Goal: Book appointment/travel/reservation

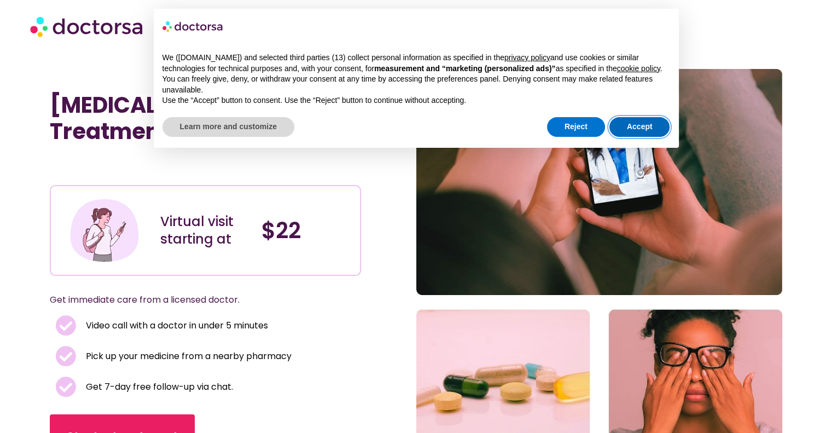
click at [659, 127] on button "Accept" at bounding box center [640, 127] width 61 height 20
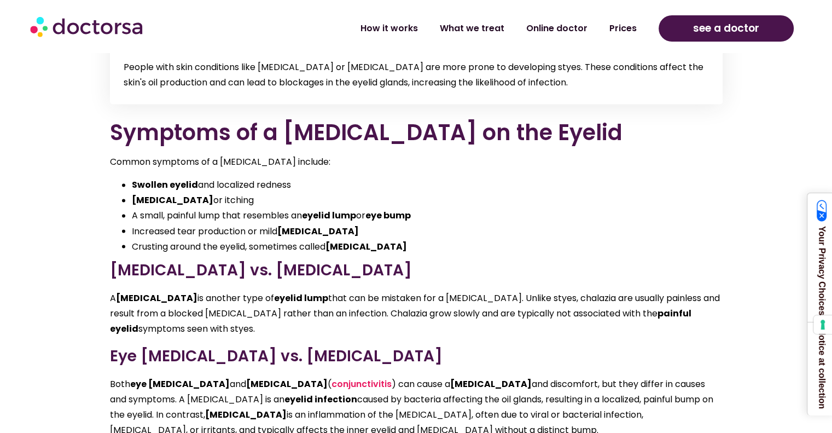
scroll to position [1642, 0]
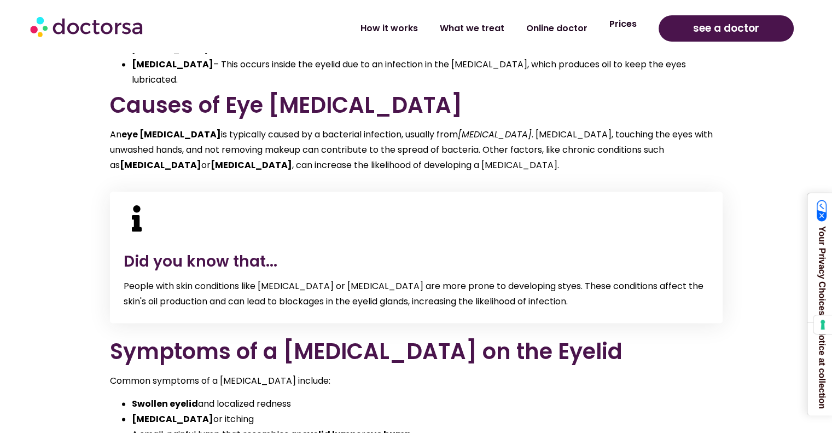
click at [630, 27] on link "Prices" at bounding box center [623, 23] width 49 height 25
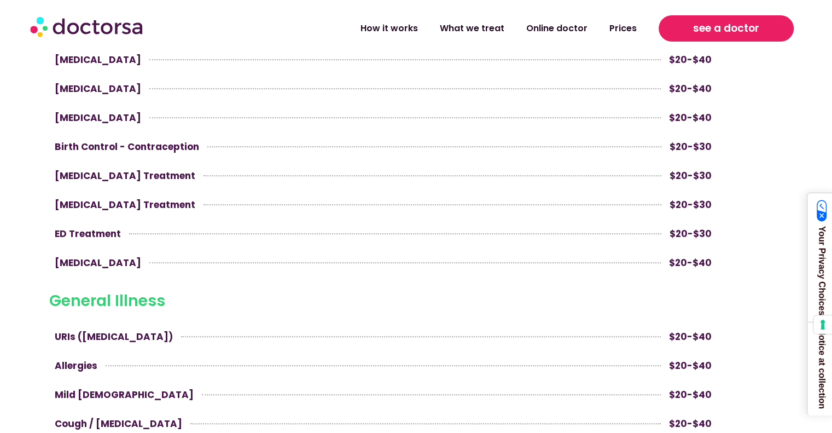
scroll to position [547, 0]
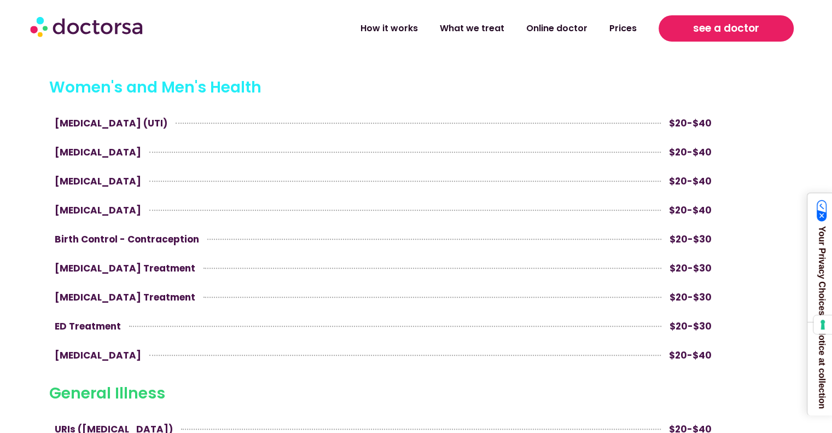
click at [728, 27] on span "see a doctor" at bounding box center [726, 29] width 66 height 18
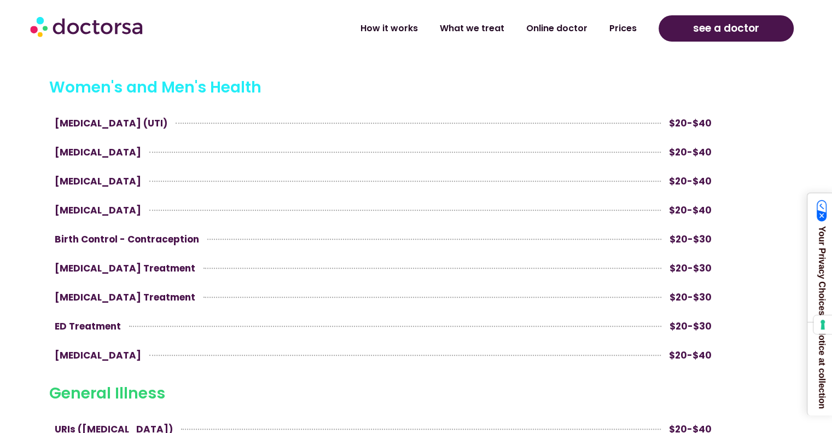
scroll to position [545, 0]
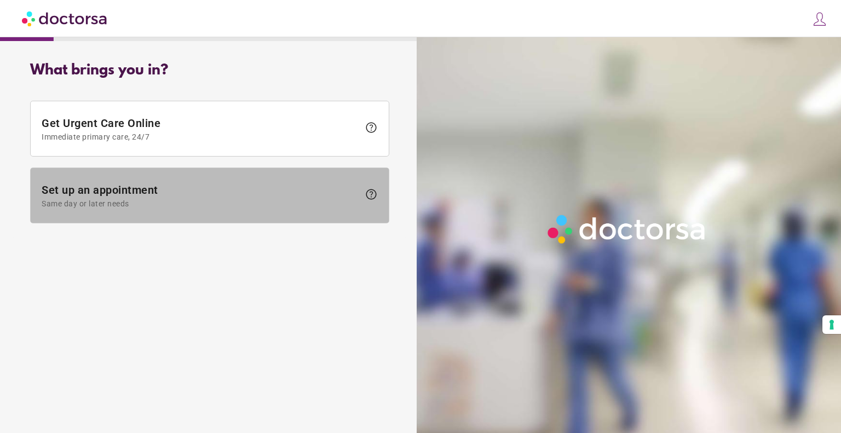
click at [233, 202] on span "Same day or later needs" at bounding box center [200, 203] width 317 height 9
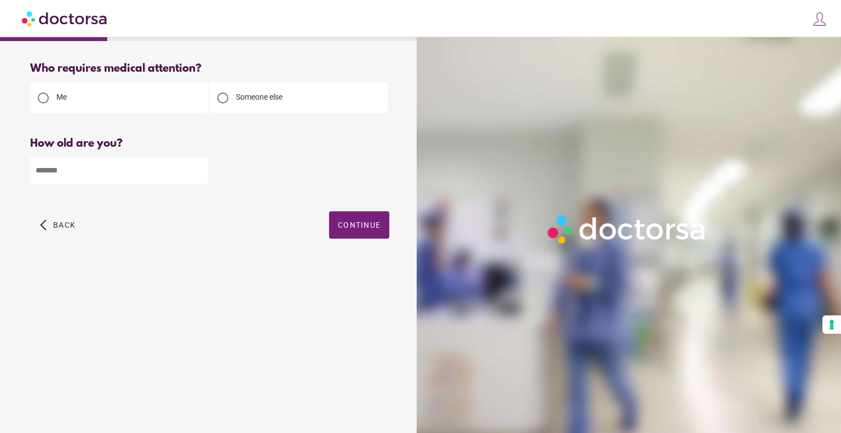
click at [130, 164] on input "number" at bounding box center [119, 170] width 178 height 27
type input "**"
click at [364, 220] on span "button" at bounding box center [359, 224] width 60 height 27
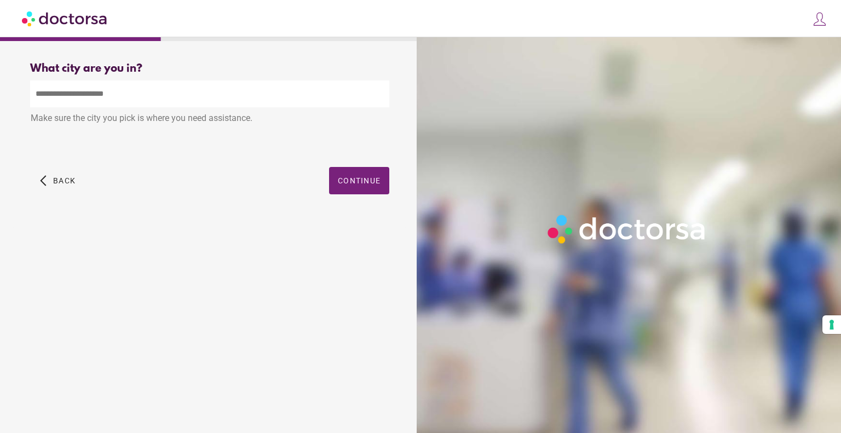
click at [104, 96] on input "text" at bounding box center [209, 93] width 359 height 27
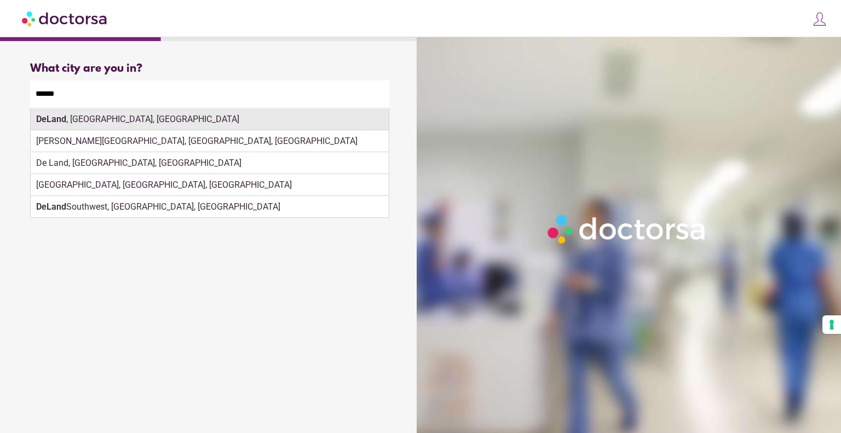
click at [120, 120] on div "DeLand , [GEOGRAPHIC_DATA], [GEOGRAPHIC_DATA]" at bounding box center [210, 119] width 358 height 22
type input "**********"
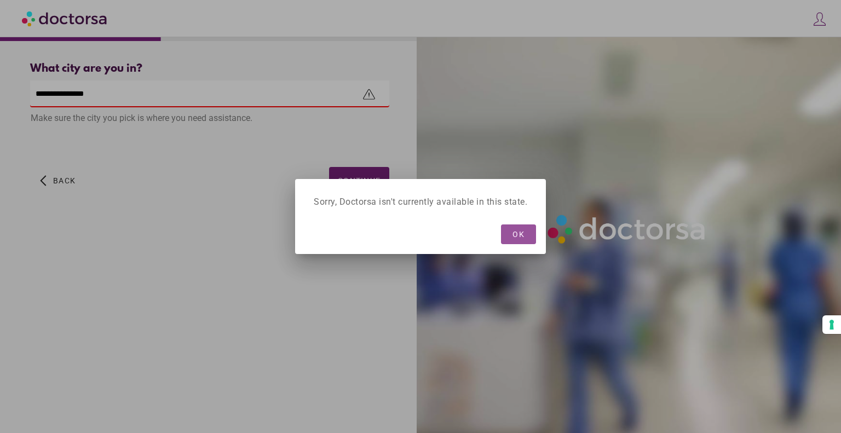
click at [519, 240] on span "button" at bounding box center [518, 234] width 35 height 20
